Goal: Task Accomplishment & Management: Complete application form

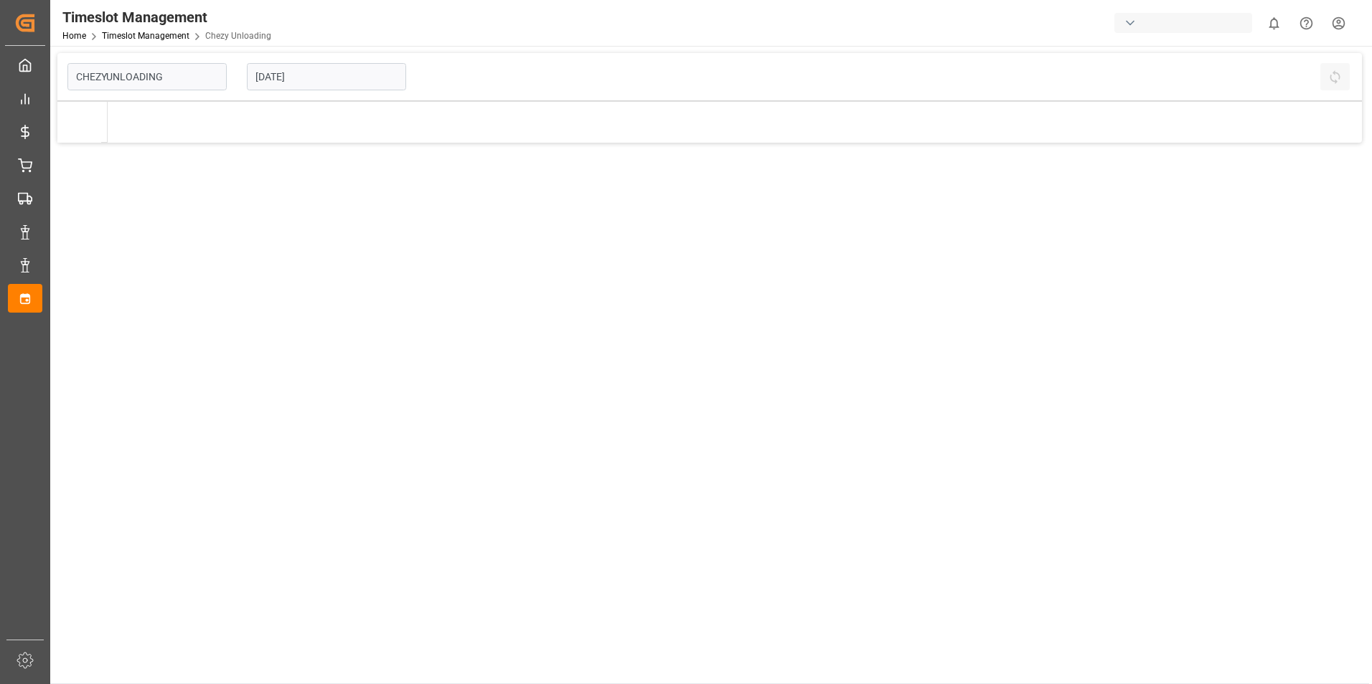
type input "Chezy Unloading"
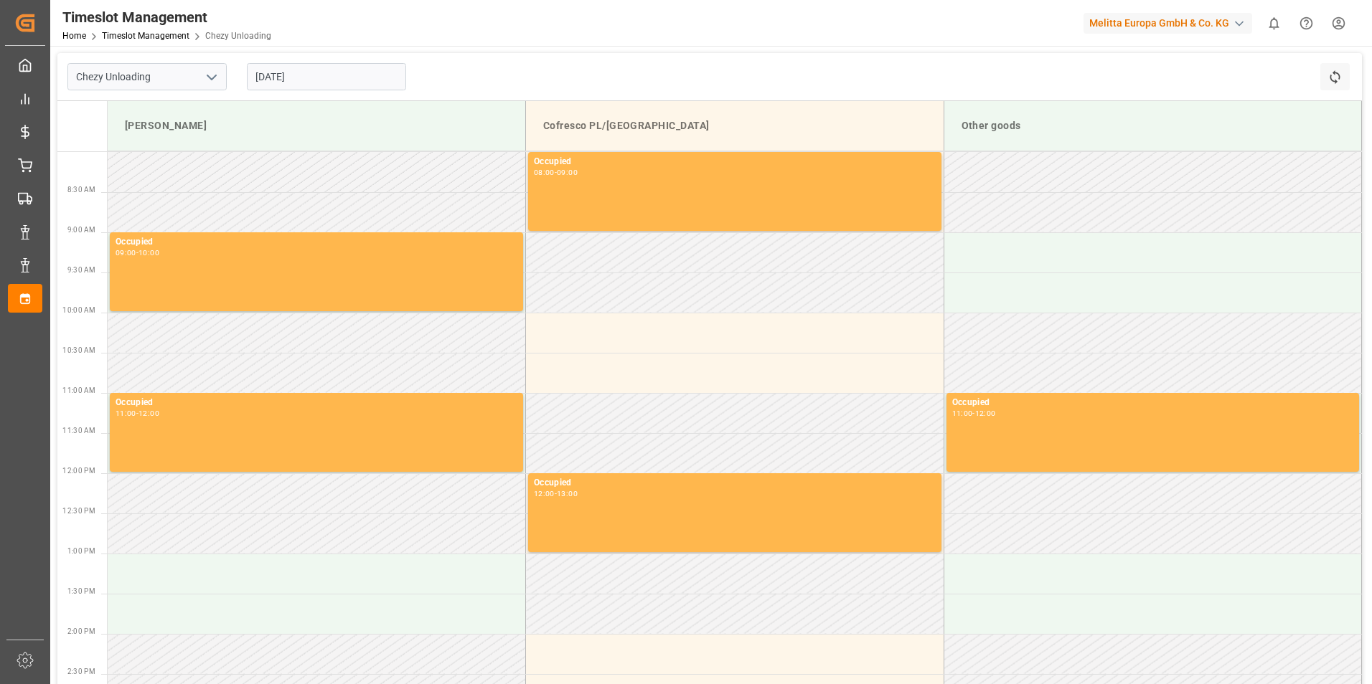
click at [304, 80] on input "[DATE]" at bounding box center [326, 76] width 159 height 27
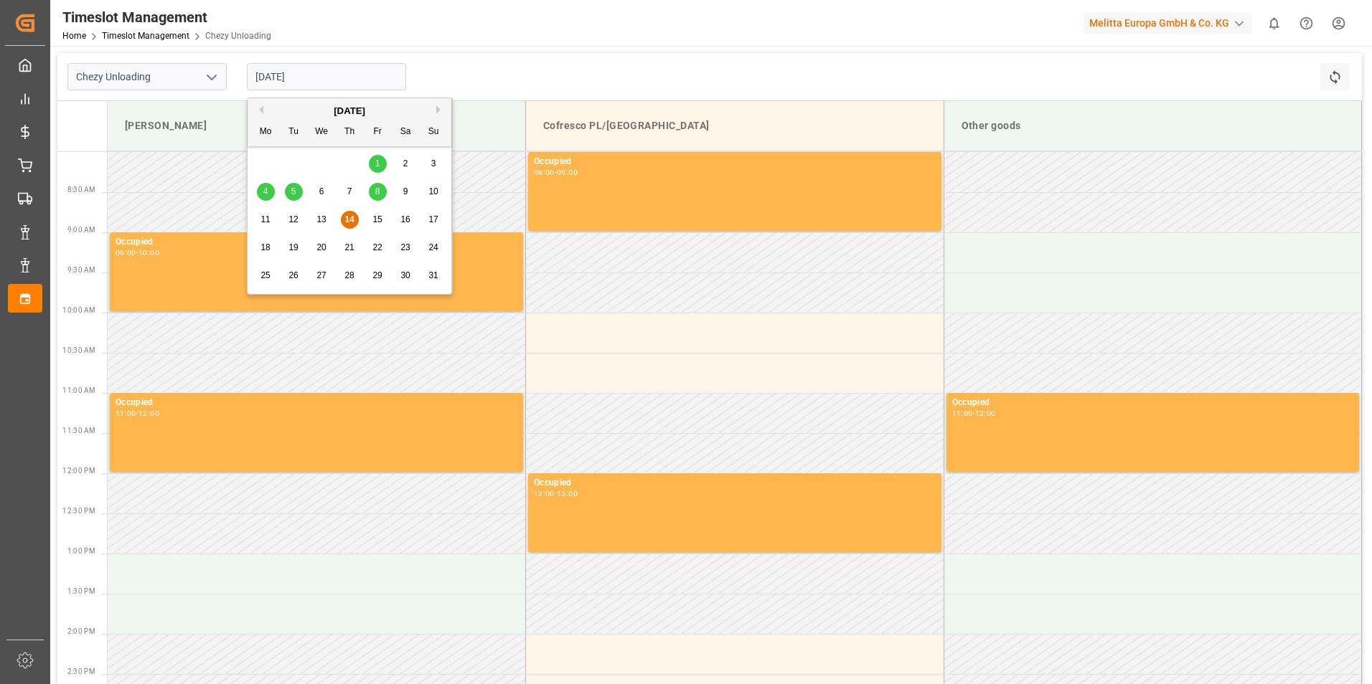
click at [320, 245] on span "20" at bounding box center [320, 247] width 9 height 10
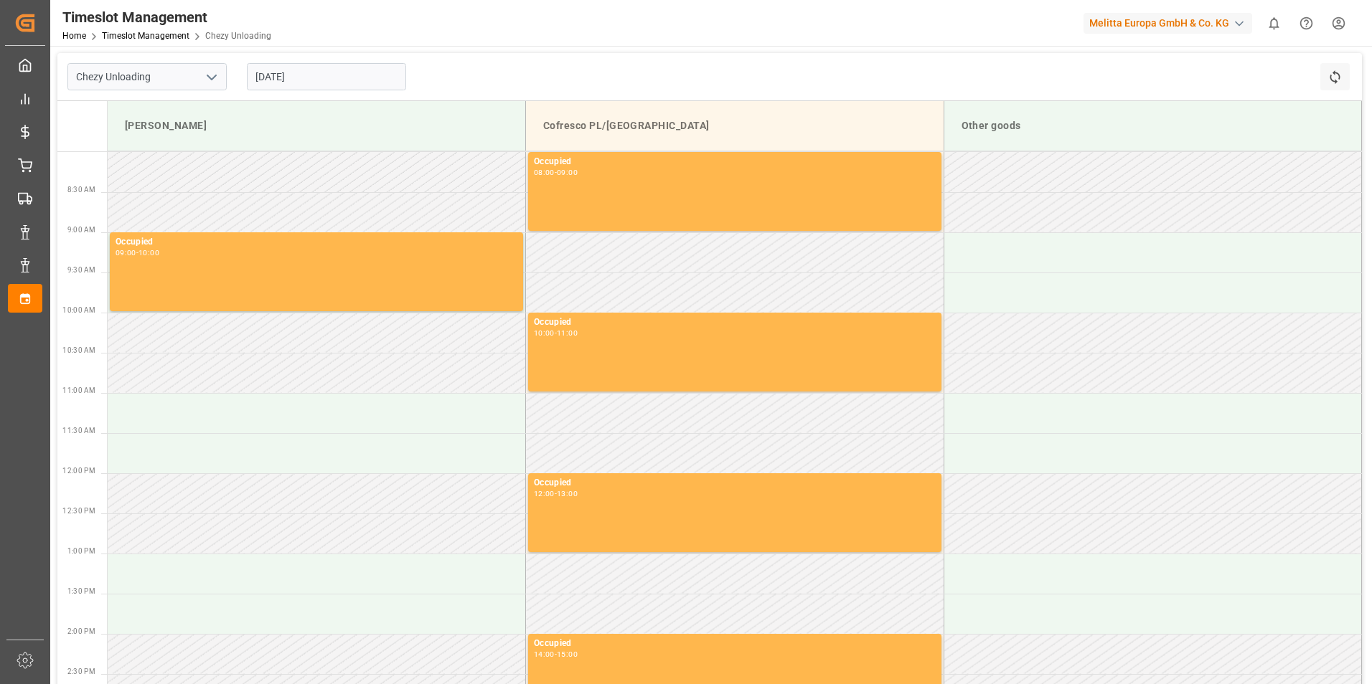
click at [326, 77] on input "20.08.2025" at bounding box center [326, 76] width 159 height 27
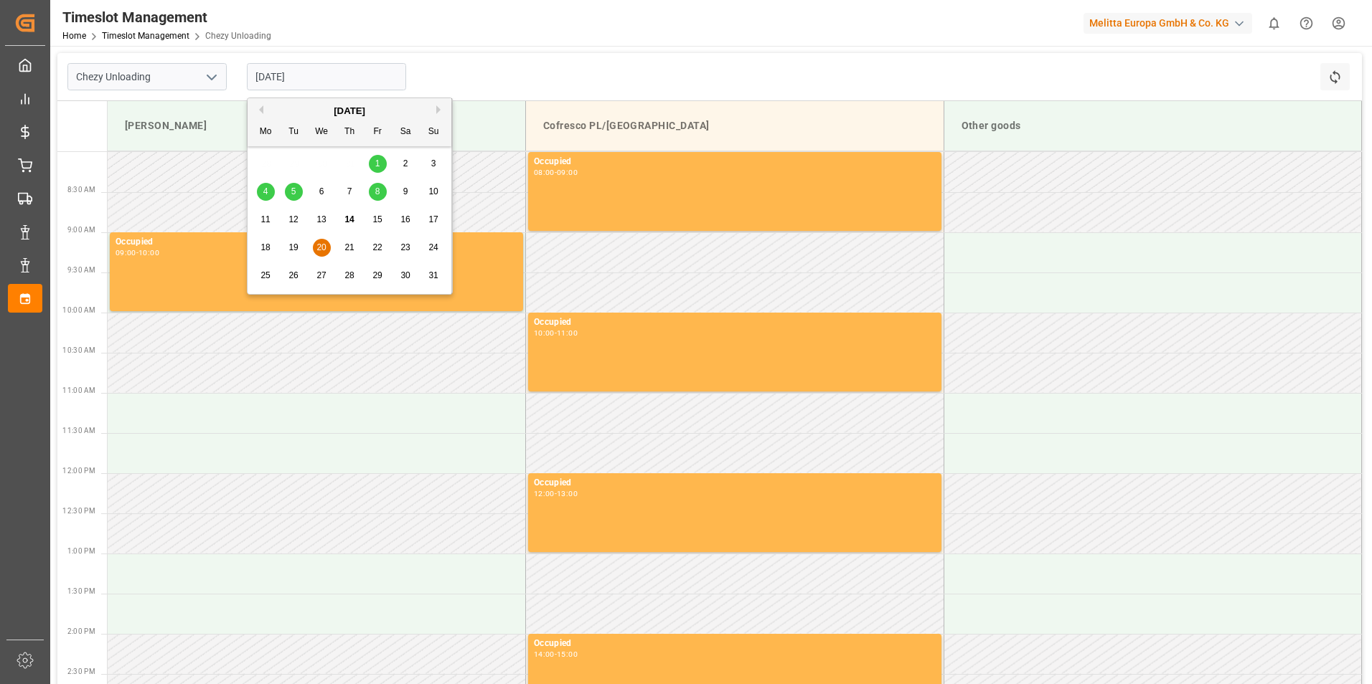
click at [293, 248] on span "19" at bounding box center [292, 247] width 9 height 10
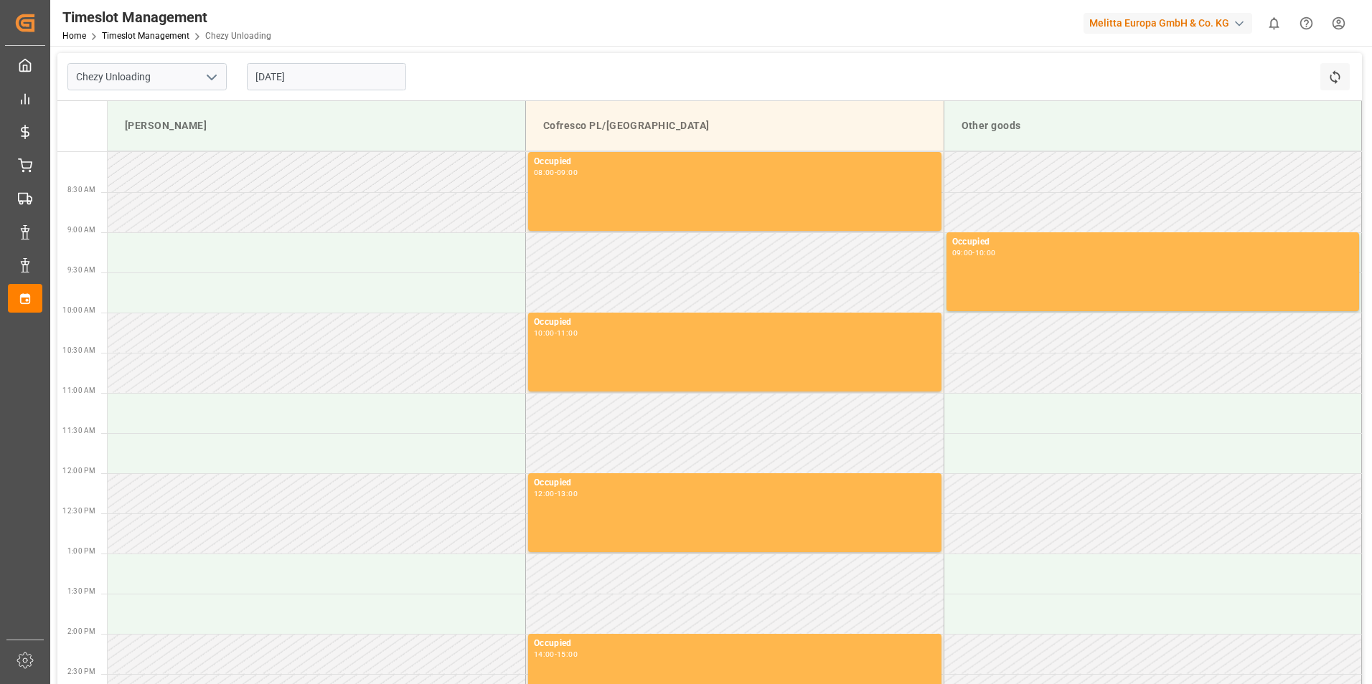
click at [313, 75] on input "19.08.2025" at bounding box center [326, 76] width 159 height 27
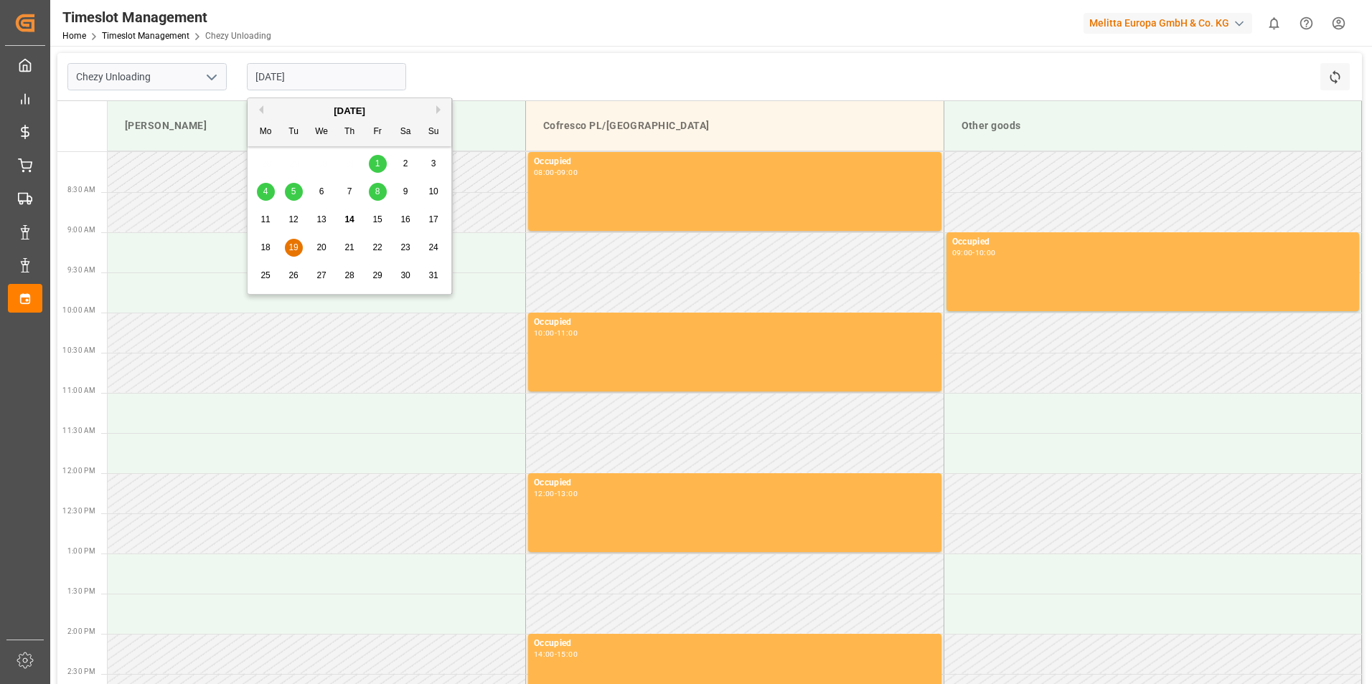
click at [264, 242] on span "18" at bounding box center [264, 247] width 9 height 10
type input "18.08.2025"
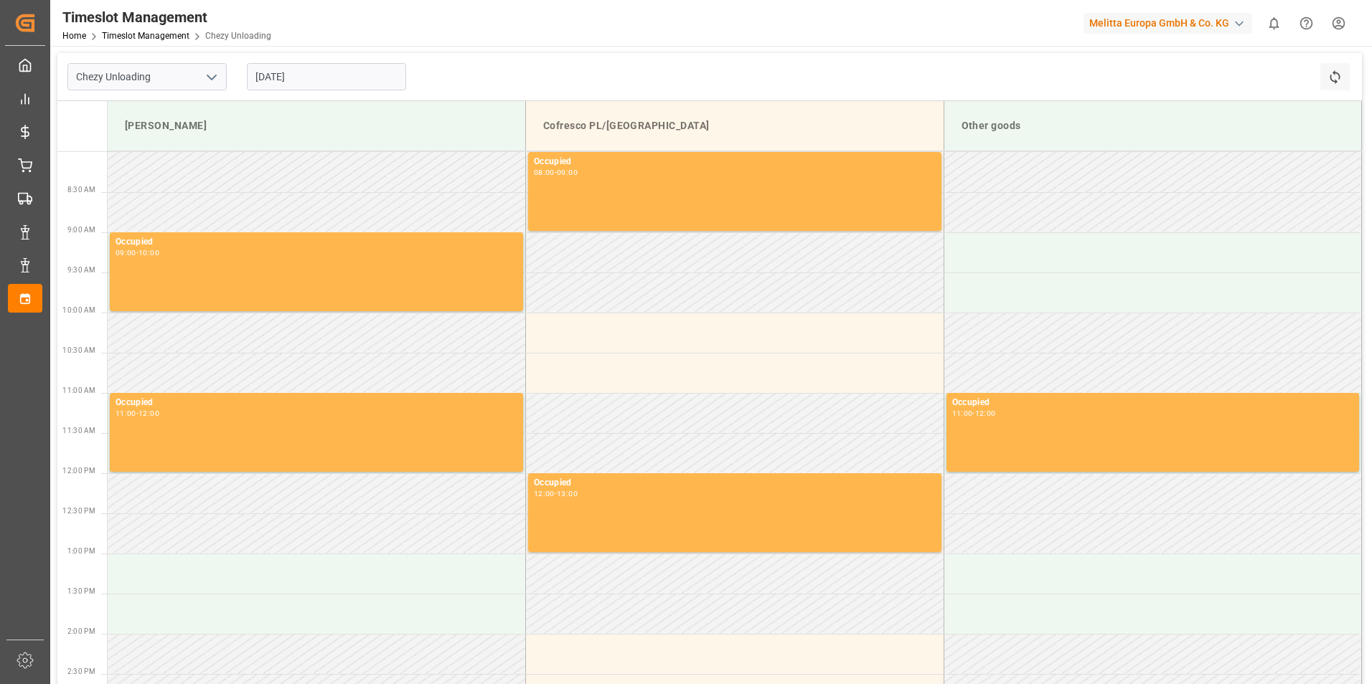
click at [353, 77] on input "[DATE]" at bounding box center [326, 76] width 159 height 27
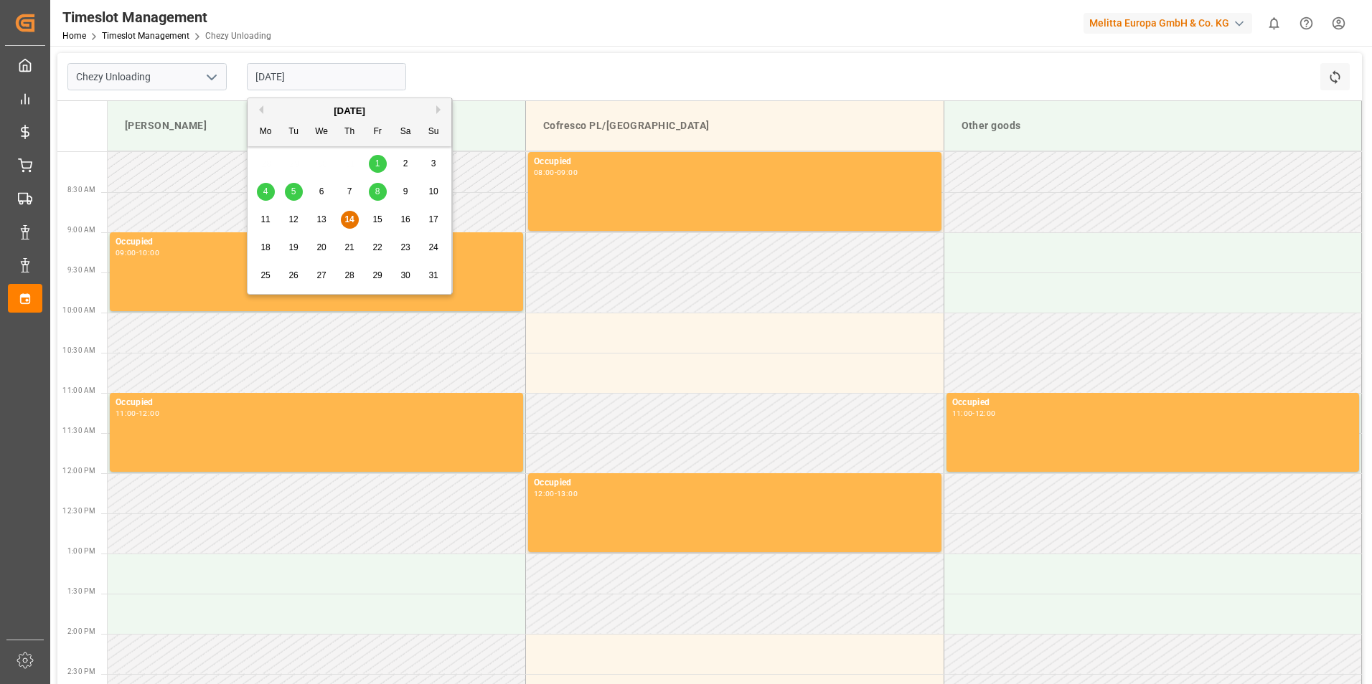
click at [344, 249] on div "21" at bounding box center [350, 248] width 18 height 17
type input "[DATE]"
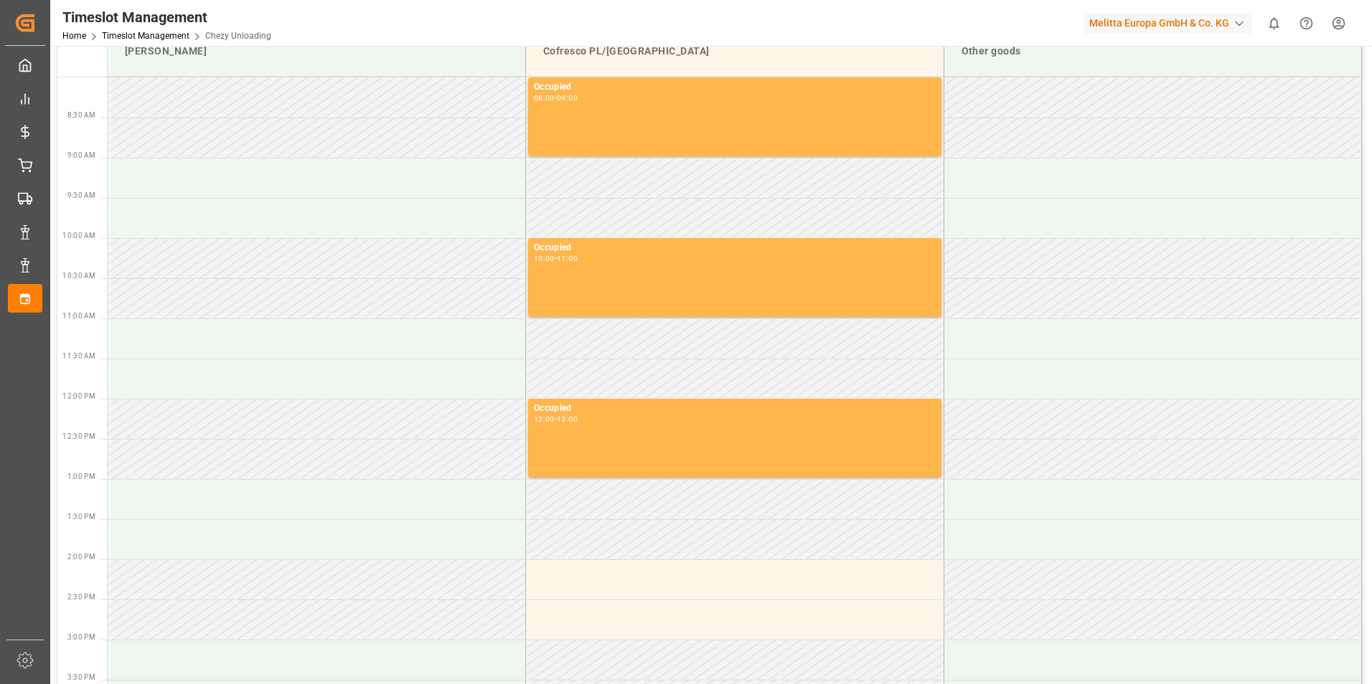
scroll to position [143, 0]
